Goal: Information Seeking & Learning: Learn about a topic

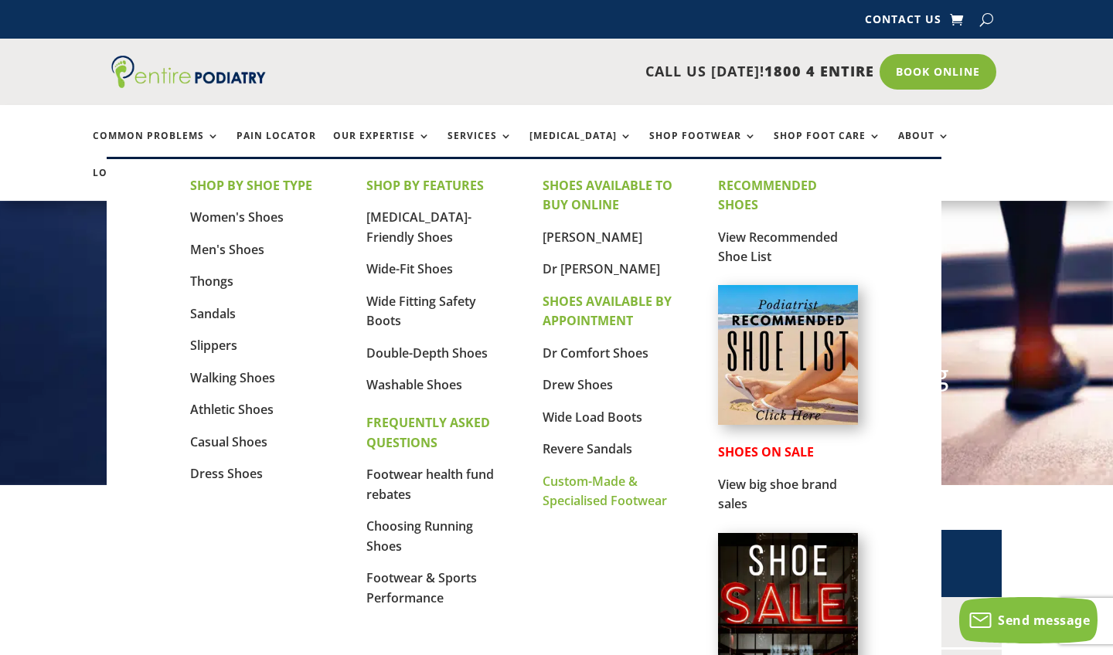
click at [600, 482] on link "Custom-Made & Specialised Footwear" at bounding box center [604, 491] width 124 height 37
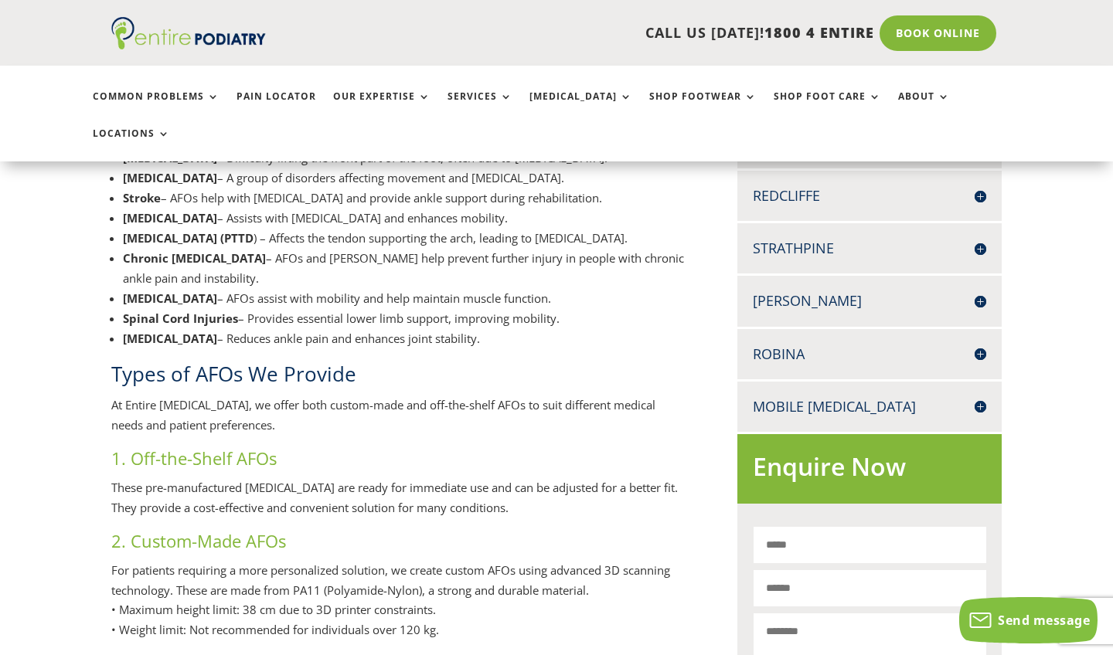
scroll to position [684, 0]
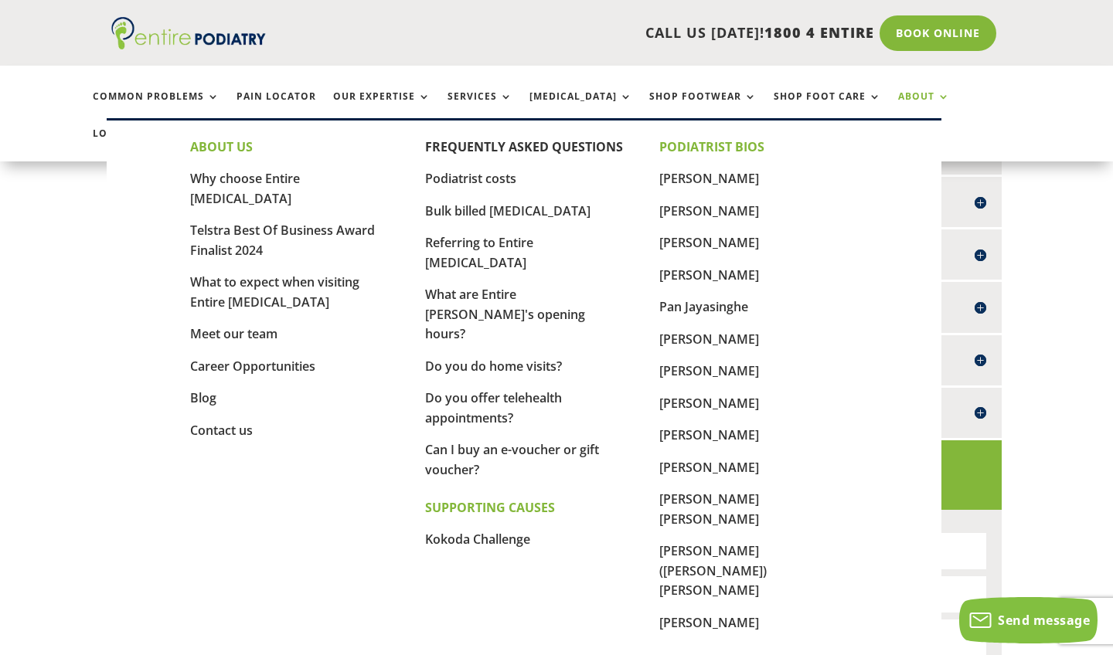
click at [898, 93] on link "About" at bounding box center [924, 107] width 52 height 33
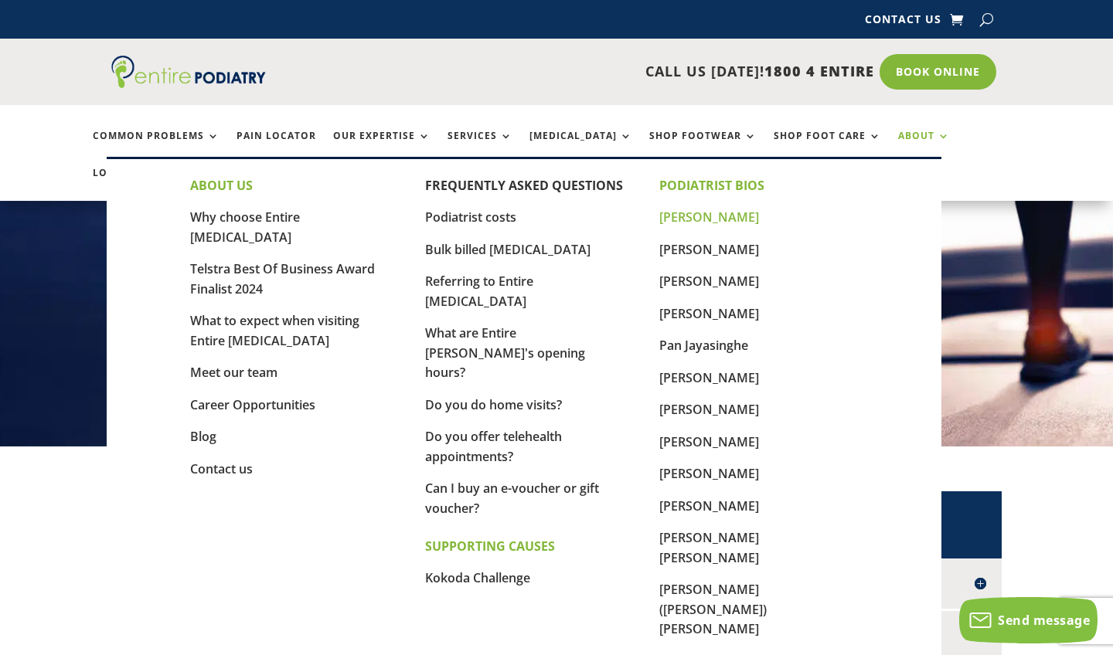
click at [699, 216] on link "[PERSON_NAME]" at bounding box center [709, 217] width 100 height 17
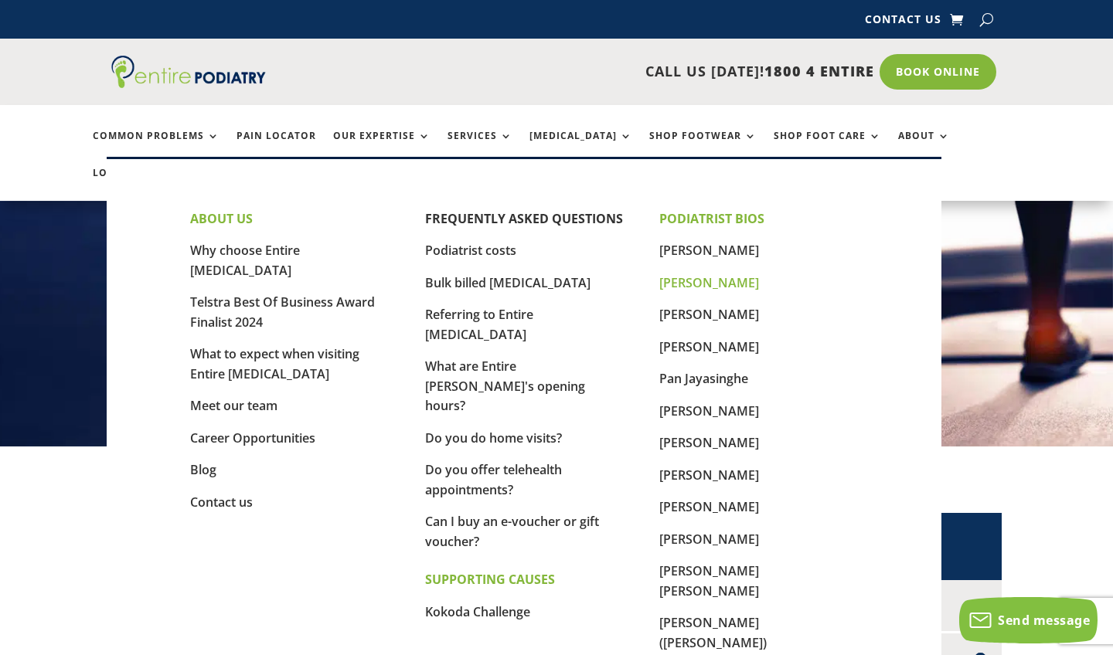
click at [710, 280] on link "[PERSON_NAME]" at bounding box center [709, 282] width 100 height 17
click at [706, 314] on link "[PERSON_NAME]" at bounding box center [709, 314] width 100 height 17
